Goal: Information Seeking & Learning: Learn about a topic

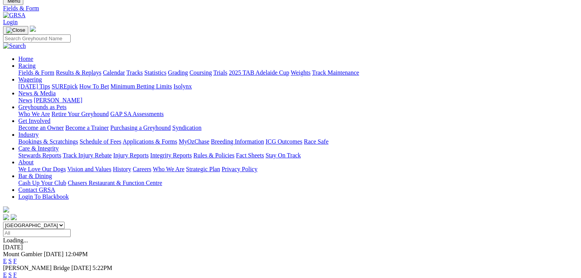
scroll to position [29, 0]
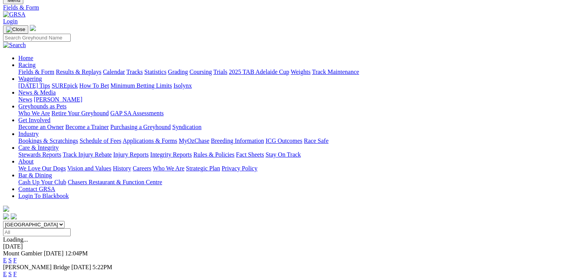
click at [17, 257] on link "F" at bounding box center [14, 260] width 3 height 6
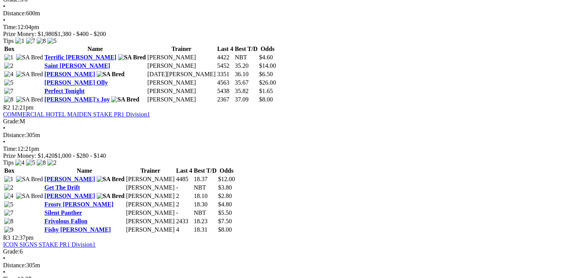
scroll to position [268, 0]
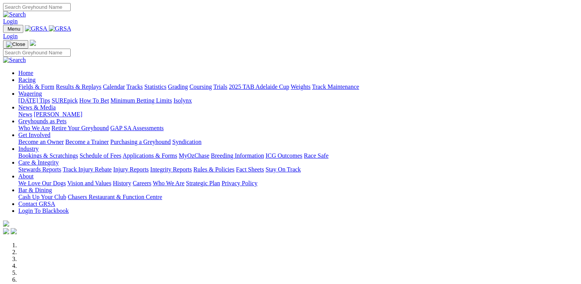
click at [36, 76] on link "Racing" at bounding box center [26, 79] width 17 height 6
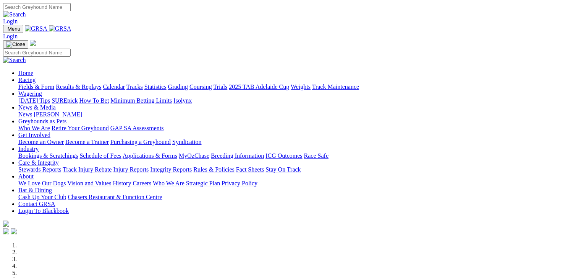
click at [125, 83] on link "Calendar" at bounding box center [114, 86] width 22 height 6
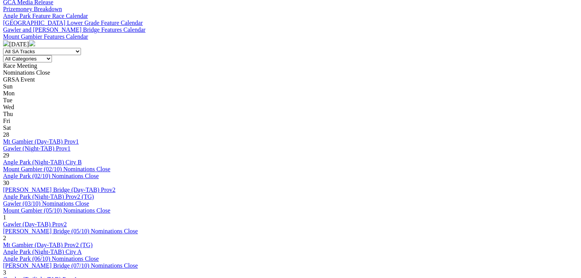
scroll to position [296, 0]
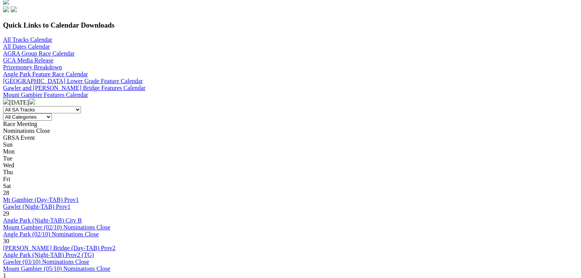
scroll to position [277, 0]
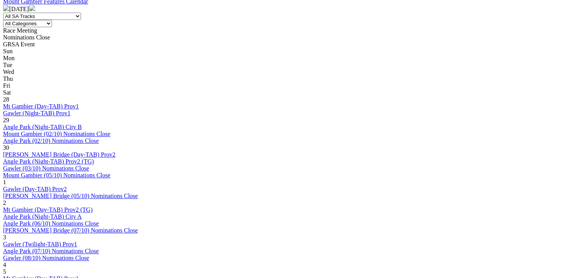
scroll to position [382, 0]
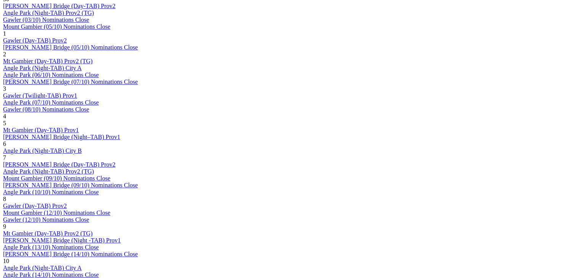
scroll to position [478, 0]
